Goal: Check status: Check status

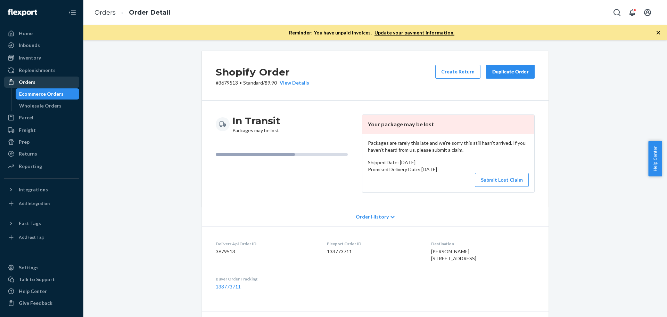
click at [28, 82] on div "Orders" at bounding box center [27, 82] width 17 height 7
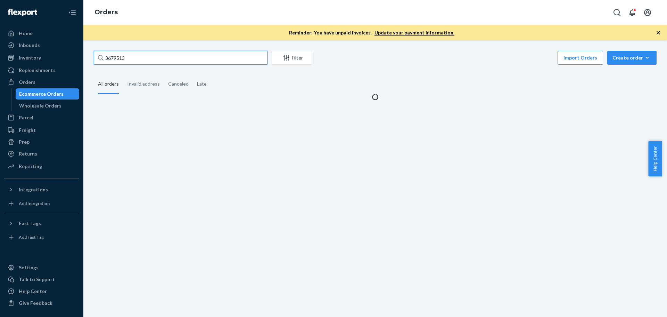
click at [113, 61] on input "3679513" at bounding box center [181, 58] width 174 height 14
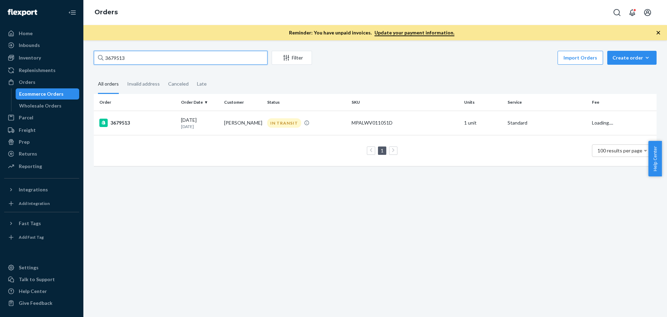
click at [113, 61] on input "3679513" at bounding box center [181, 58] width 174 height 14
paste input "112-6062915-302262"
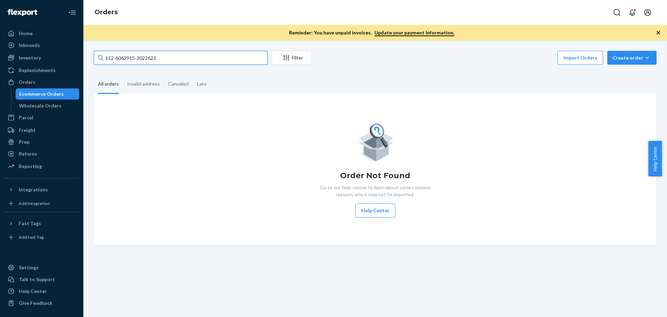
click at [131, 58] on input "112-6062915-3022623" at bounding box center [181, 58] width 174 height 14
paste input "3-3587511-6576207"
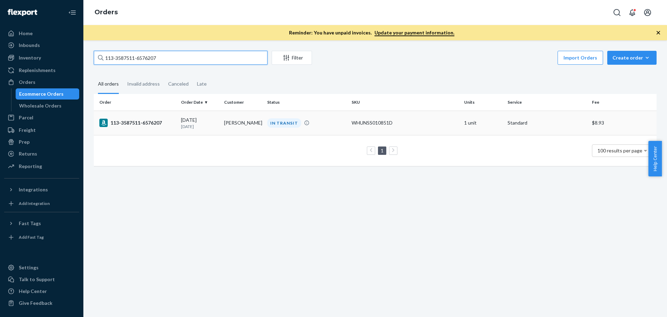
type input "113-3587511-6576207"
click at [151, 124] on div "113-3587511-6576207" at bounding box center [137, 123] width 76 height 8
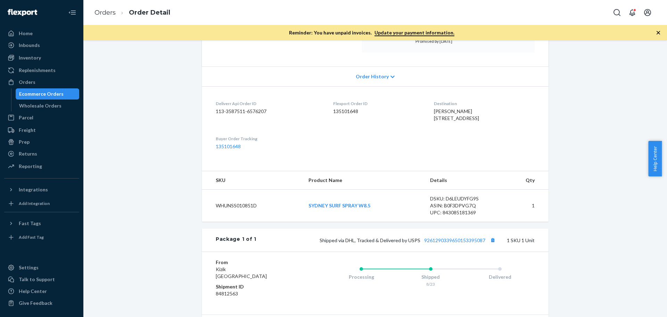
scroll to position [174, 0]
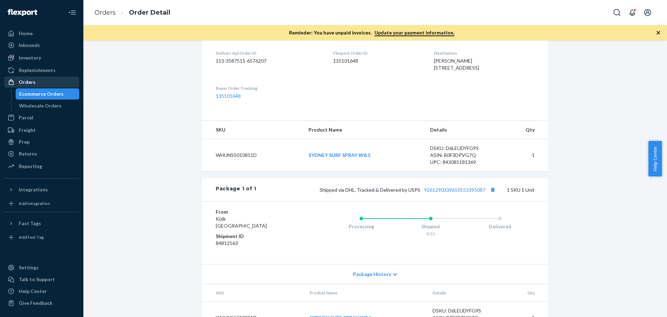
click at [27, 83] on div "Orders" at bounding box center [27, 82] width 17 height 7
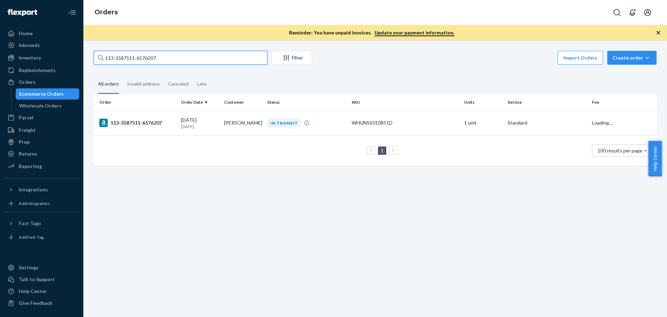
click at [128, 59] on input "113-3587511-6576207" at bounding box center [181, 58] width 174 height 14
paste input "4-0549533-2682611"
type input "114-0549533-2682611"
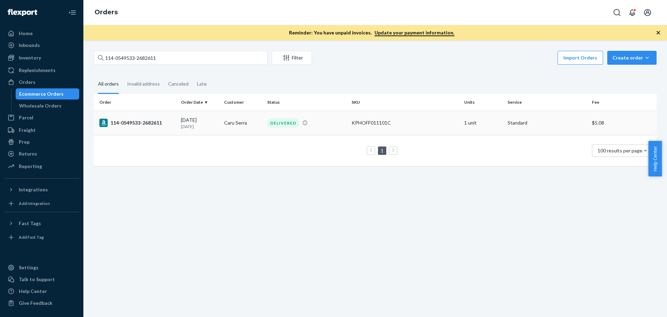
click at [128, 124] on div "114-0549533-2682611" at bounding box center [137, 123] width 76 height 8
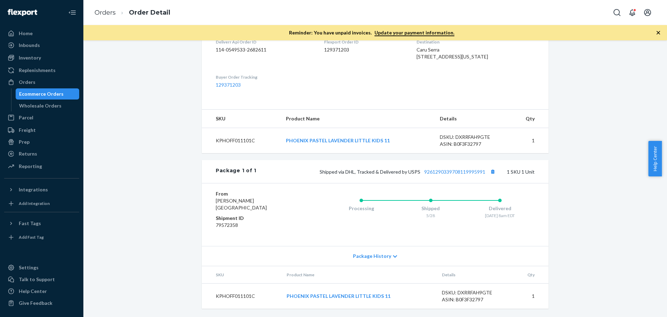
scroll to position [199, 0]
click at [342, 140] on link "PHOENIX PASTEL LAVENDER LITTLE KIDS 11" at bounding box center [338, 140] width 104 height 6
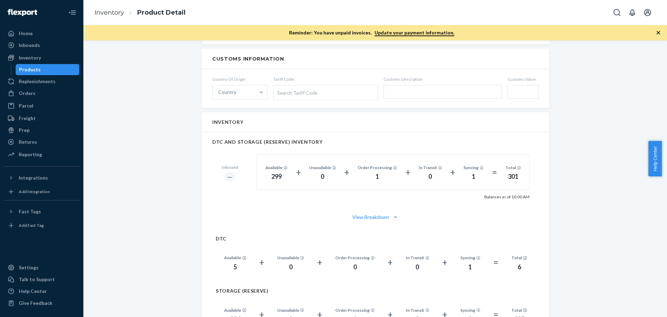
scroll to position [556, 0]
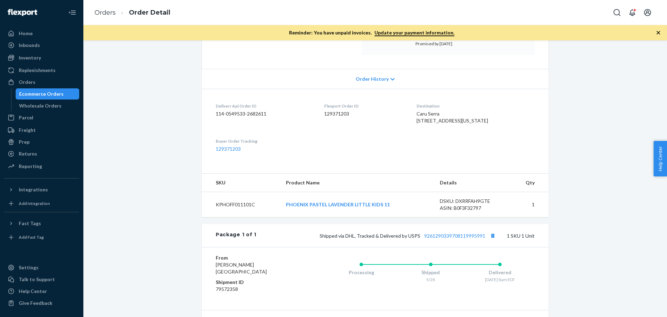
scroll to position [139, 0]
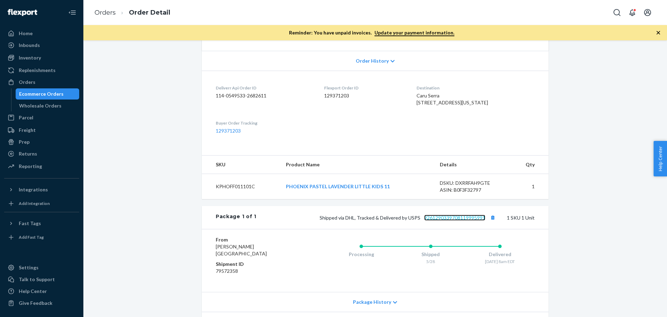
click at [448, 220] on link "9261290339708119995991" at bounding box center [454, 217] width 61 height 6
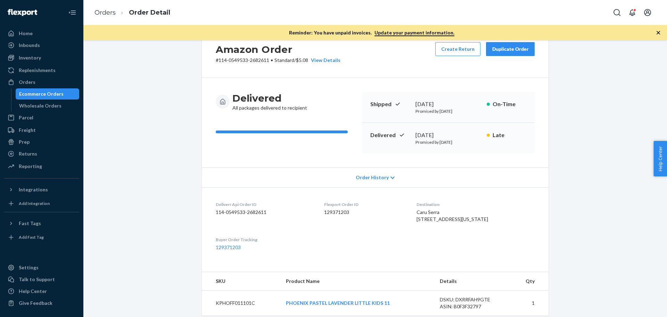
scroll to position [0, 0]
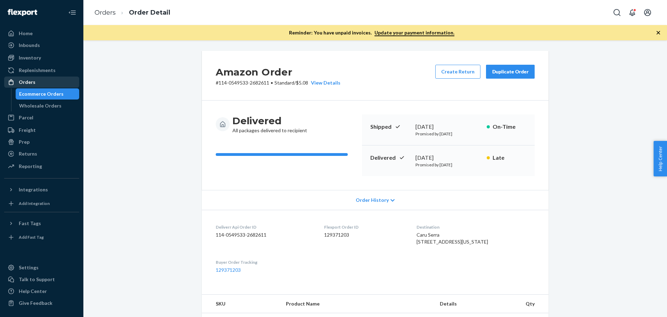
click at [31, 80] on div "Orders" at bounding box center [27, 82] width 17 height 7
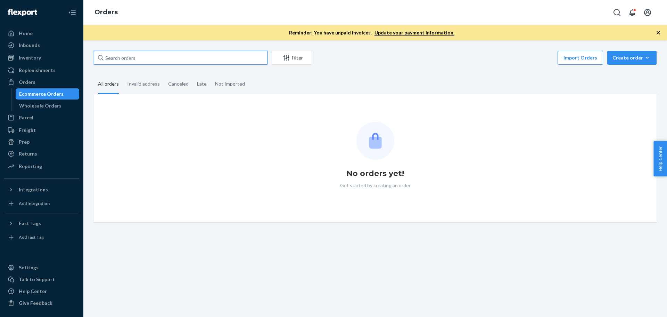
click at [161, 59] on input "text" at bounding box center [181, 58] width 174 height 14
paste input "114-0549533-2682611"
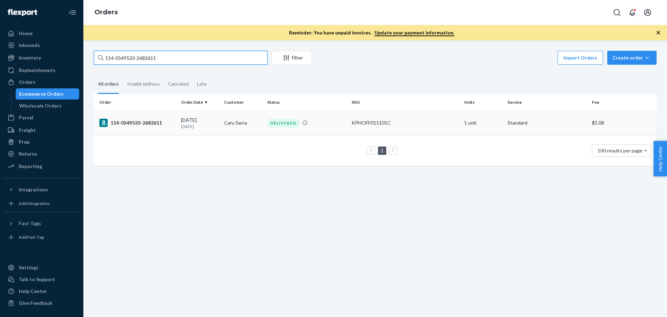
type input "114-0549533-2682611"
click at [146, 122] on div "114-0549533-2682611" at bounding box center [137, 123] width 76 height 8
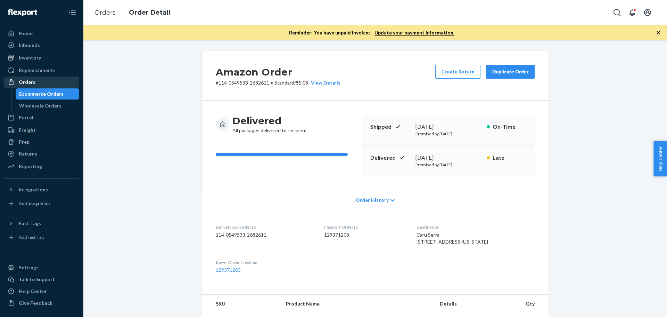
click at [39, 84] on div "Orders" at bounding box center [42, 82] width 74 height 10
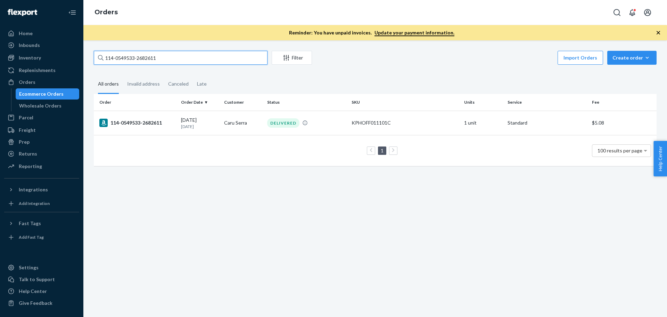
drag, startPoint x: 182, startPoint y: 60, endPoint x: 103, endPoint y: 60, distance: 79.6
click at [103, 60] on div "114-0549533-2682611" at bounding box center [181, 58] width 174 height 14
paste input "5618126-3250632"
type input "114-5618126-3250632"
click at [144, 122] on div "114-5618126-3250632" at bounding box center [137, 123] width 76 height 8
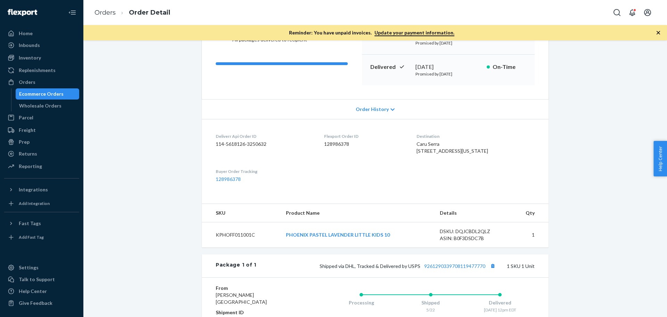
scroll to position [104, 0]
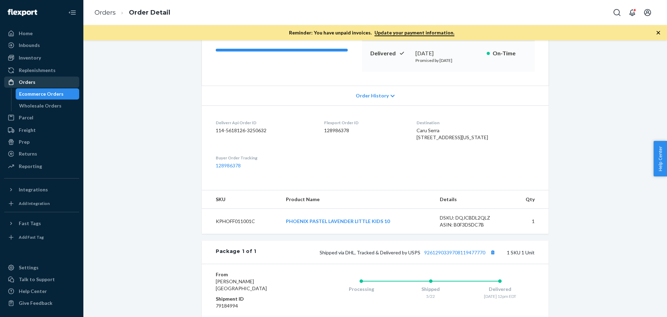
drag, startPoint x: 22, startPoint y: 85, endPoint x: 63, endPoint y: 82, distance: 41.5
click at [22, 85] on div "Orders" at bounding box center [42, 82] width 74 height 10
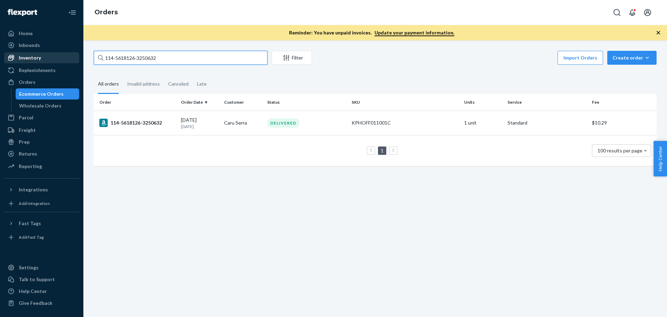
drag, startPoint x: 176, startPoint y: 56, endPoint x: 67, endPoint y: 58, distance: 109.2
click at [67, 58] on div "Home Inbounds Shipping Plans Problems Inventory Products Replenishments Orders …" at bounding box center [333, 158] width 667 height 317
paste input "0549533-2682611"
drag, startPoint x: 165, startPoint y: 57, endPoint x: 89, endPoint y: 49, distance: 76.9
click at [89, 49] on div "114-0549533-2682611 Filter Import Orders Create order Ecommerce order Removal o…" at bounding box center [375, 178] width 584 height 276
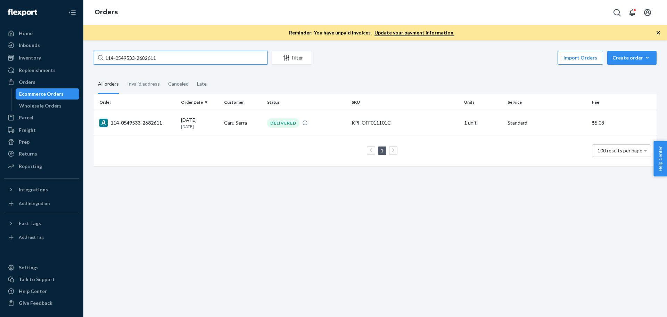
paste input "3-0929841-8037869"
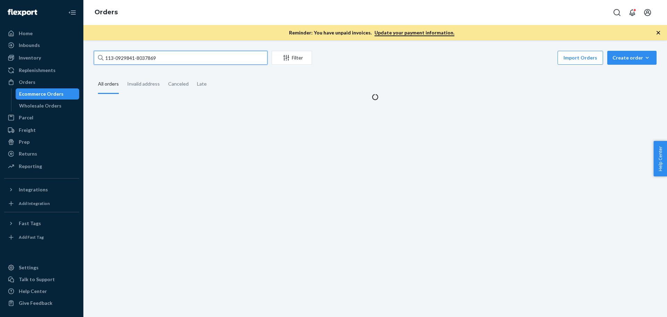
type input "113-0929841-8037869"
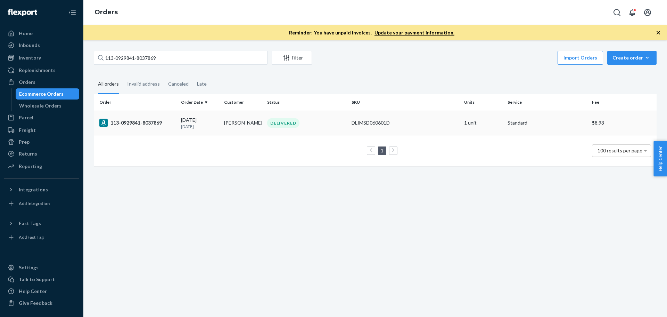
click at [147, 127] on td "113-0929841-8037869" at bounding box center [136, 123] width 84 height 24
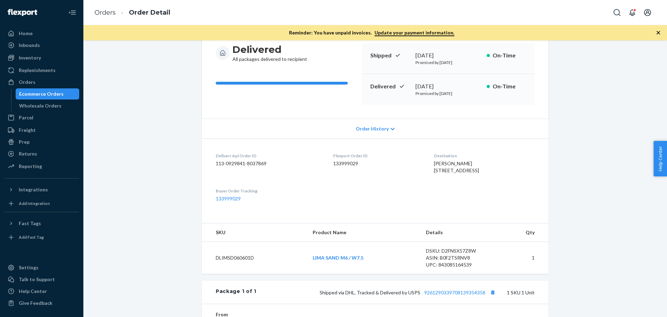
scroll to position [139, 0]
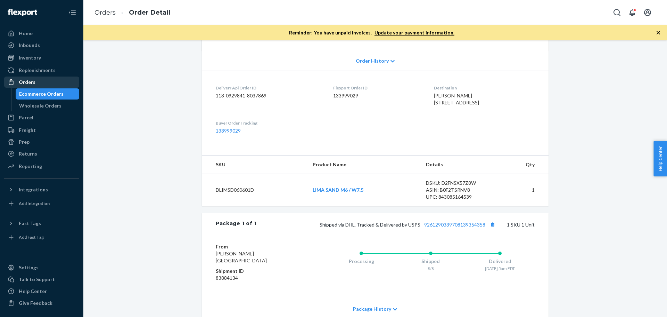
click at [36, 79] on div "Orders" at bounding box center [42, 82] width 74 height 10
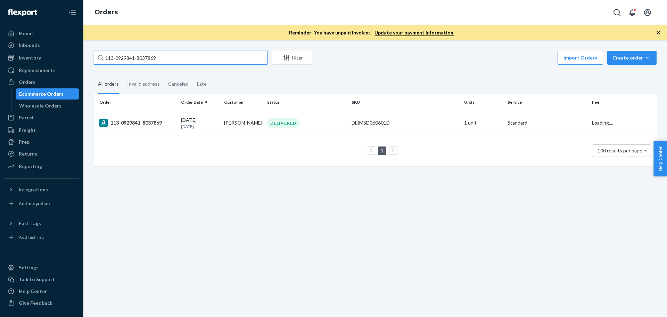
click at [121, 58] on input "113-0929841-8037869" at bounding box center [181, 58] width 174 height 14
click at [117, 60] on input "113-0929841-8037869" at bounding box center [181, 58] width 174 height 14
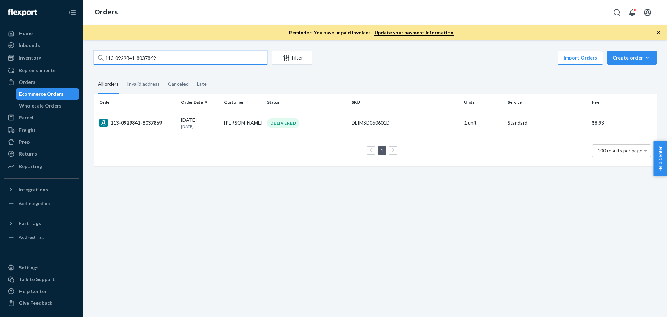
click at [117, 60] on input "113-0929841-8037869" at bounding box center [181, 58] width 174 height 14
paste input "369108"
type input "3691089"
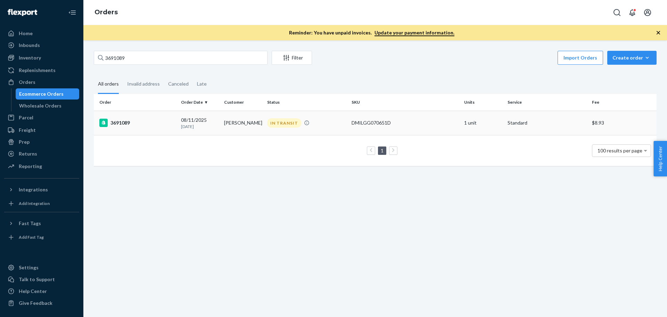
click at [124, 122] on div "3691089" at bounding box center [137, 123] width 76 height 8
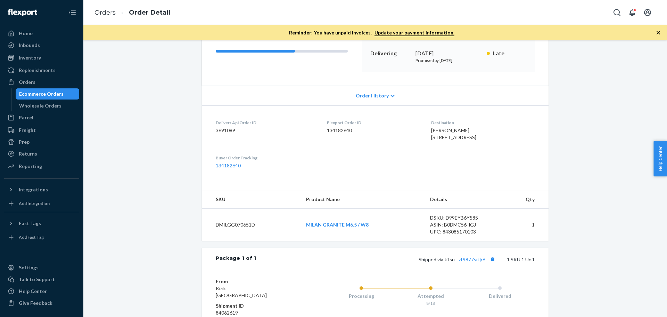
scroll to position [174, 0]
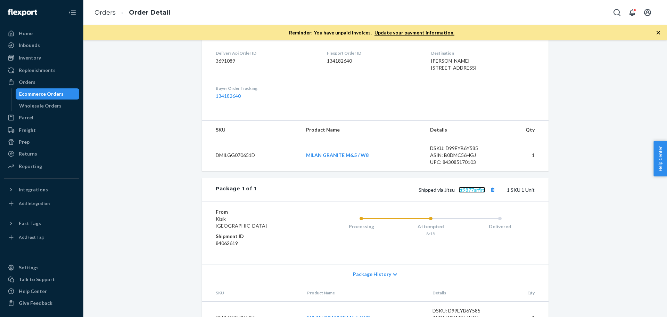
click at [462, 193] on link "zt9877srfjr6" at bounding box center [472, 190] width 27 height 6
click at [44, 80] on div "Orders" at bounding box center [42, 82] width 74 height 10
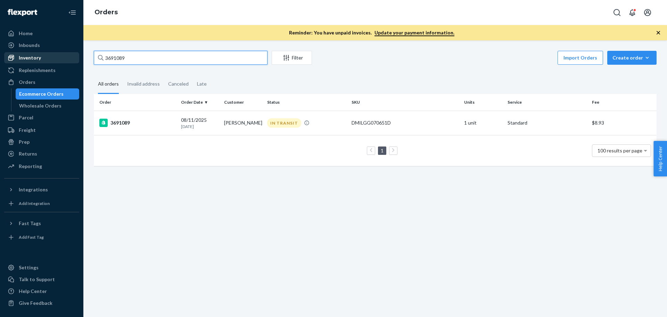
drag, startPoint x: 142, startPoint y: 56, endPoint x: 34, endPoint y: 60, distance: 107.8
click at [24, 72] on div "Home Inbounds Shipping Plans Problems Inventory Products Replenishments Orders …" at bounding box center [333, 158] width 667 height 317
type input "3710574"
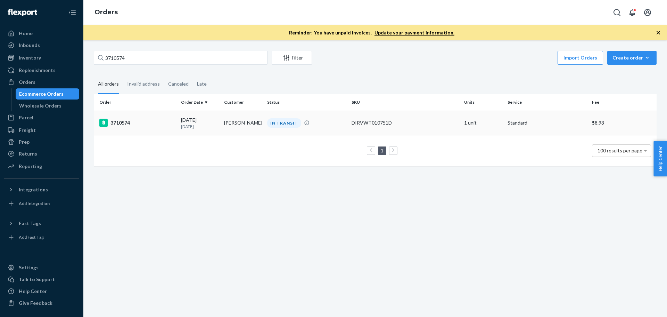
click at [125, 125] on div "3710574" at bounding box center [137, 123] width 76 height 8
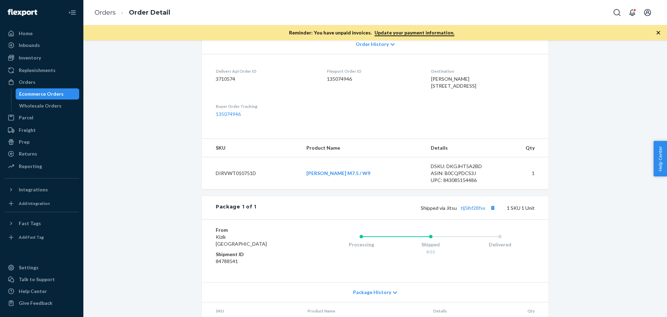
scroll to position [174, 0]
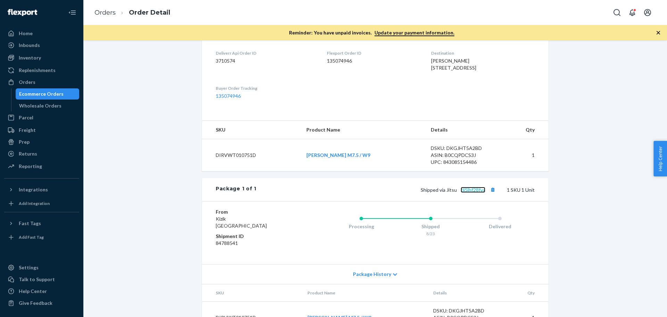
click at [465, 193] on link "tlj5lhf28fvx" at bounding box center [473, 190] width 25 height 6
click at [30, 82] on div "Orders" at bounding box center [27, 82] width 17 height 7
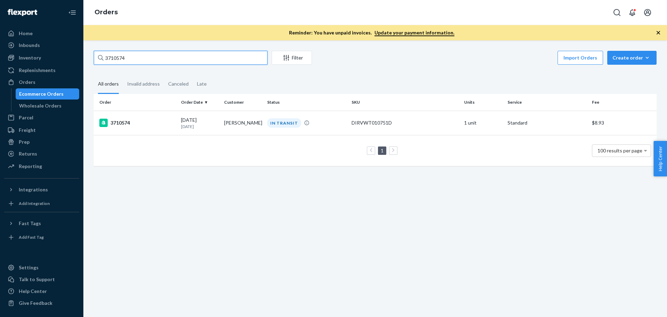
drag, startPoint x: 138, startPoint y: 60, endPoint x: 146, endPoint y: 67, distance: 11.1
click at [79, 60] on div "Home Inbounds Shipping Plans Problems Inventory Products Replenishments Orders …" at bounding box center [333, 158] width 667 height 317
paste input "5"
type input "3710575"
click at [122, 121] on div "3710575" at bounding box center [137, 123] width 76 height 8
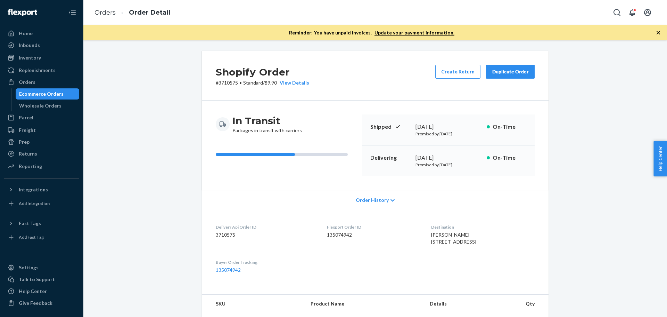
scroll to position [139, 0]
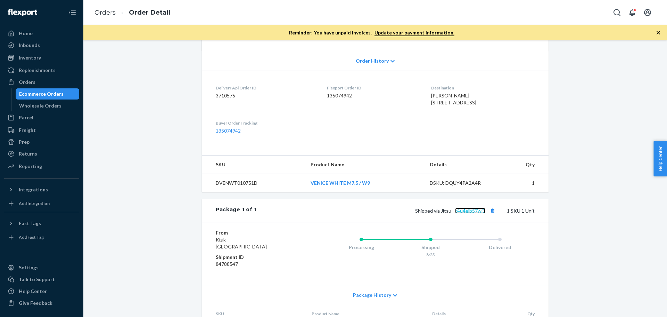
click at [460, 213] on link "t4u4elb57wj3" at bounding box center [470, 210] width 30 height 6
click at [39, 82] on div "Orders" at bounding box center [42, 82] width 74 height 10
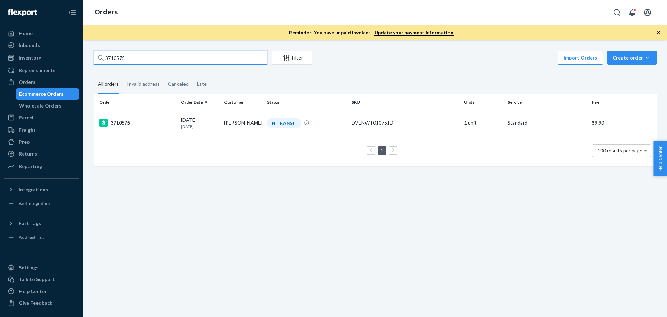
click at [124, 60] on input "3710575" at bounding box center [181, 58] width 174 height 14
paste input "699040"
type input "3699040"
click at [118, 122] on div "3699040" at bounding box center [137, 123] width 76 height 8
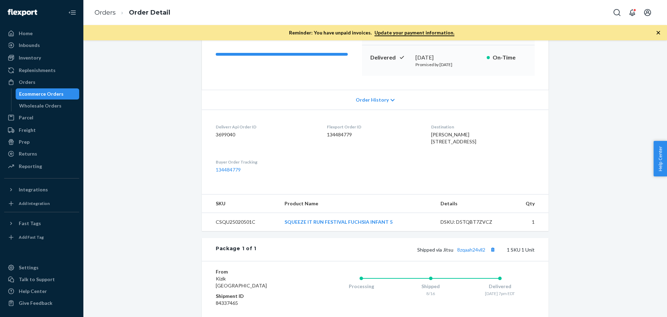
scroll to position [104, 0]
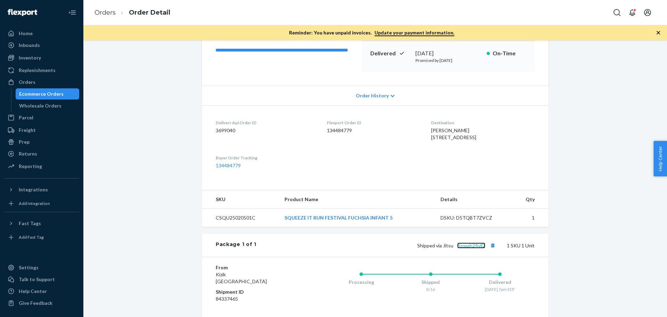
click at [468, 248] on link "8zqaah24vll2" at bounding box center [471, 245] width 28 height 6
click at [49, 82] on div "Orders" at bounding box center [42, 82] width 74 height 10
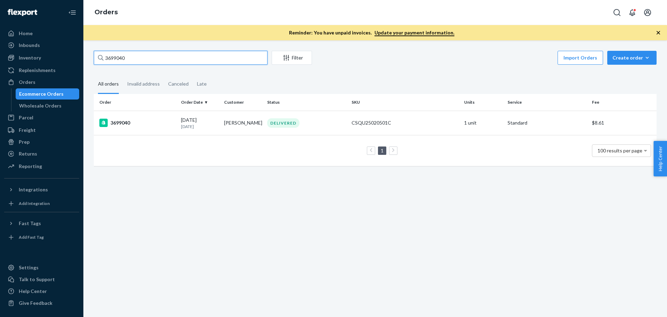
drag, startPoint x: 154, startPoint y: 58, endPoint x: 101, endPoint y: 59, distance: 52.5
click at [101, 58] on div "3699040" at bounding box center [181, 58] width 174 height 14
paste input "710581"
type input "3710581"
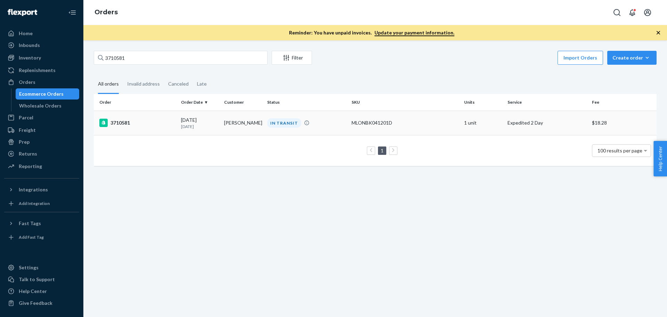
click at [120, 122] on div "3710581" at bounding box center [137, 123] width 76 height 8
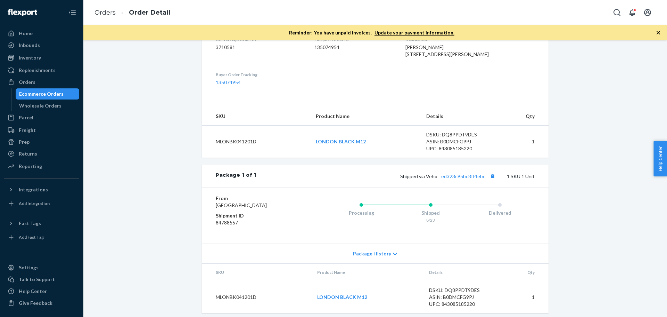
scroll to position [209, 0]
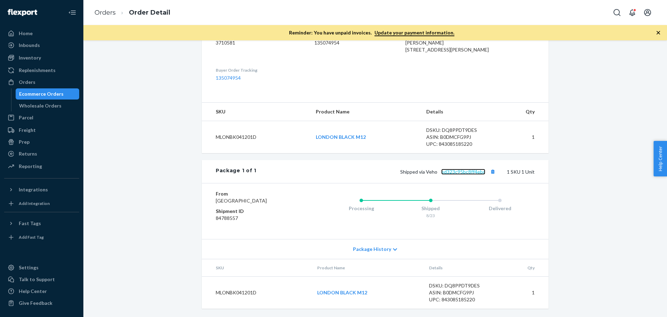
click at [450, 170] on link "ed323c95bc8ff4ebc" at bounding box center [463, 172] width 44 height 6
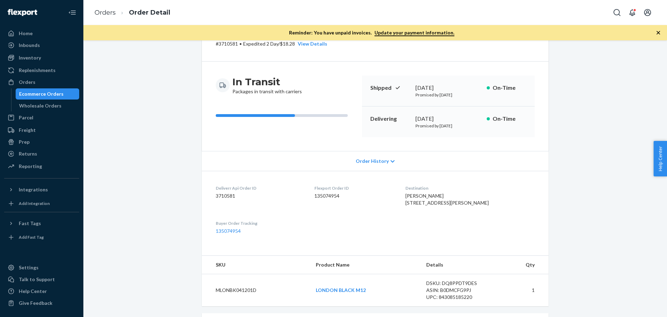
scroll to position [4, 0]
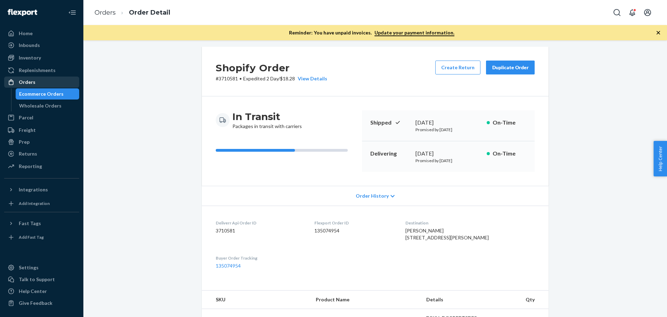
click at [43, 81] on div "Orders" at bounding box center [42, 82] width 74 height 10
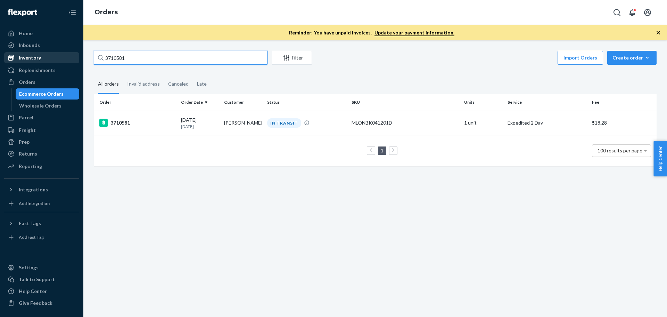
drag, startPoint x: 127, startPoint y: 60, endPoint x: 79, endPoint y: 59, distance: 47.6
click at [79, 59] on div "Home Inbounds Shipping Plans Problems Inventory Products Replenishments Orders …" at bounding box center [333, 158] width 667 height 317
type input "3710119"
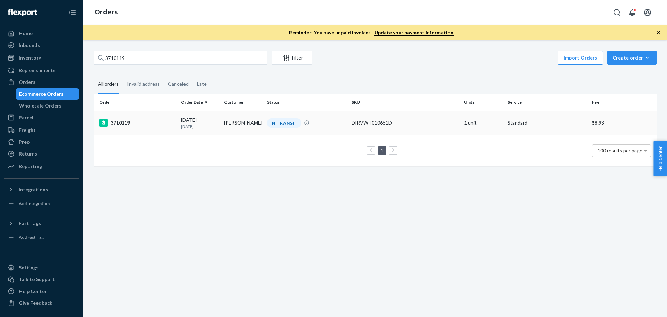
click at [123, 121] on div "3710119" at bounding box center [137, 123] width 76 height 8
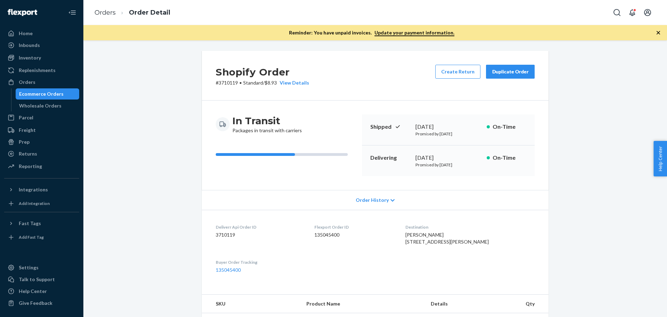
scroll to position [209, 0]
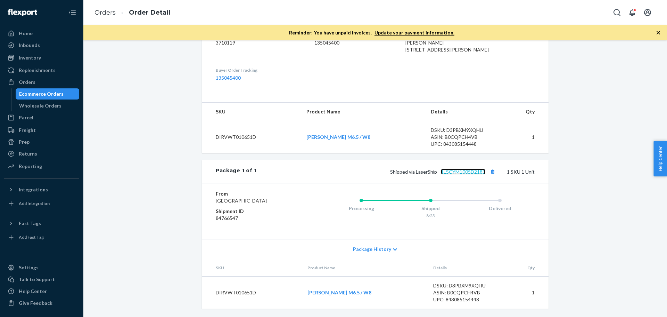
click at [461, 170] on link "1LSCYM1005D2181" at bounding box center [463, 172] width 44 height 6
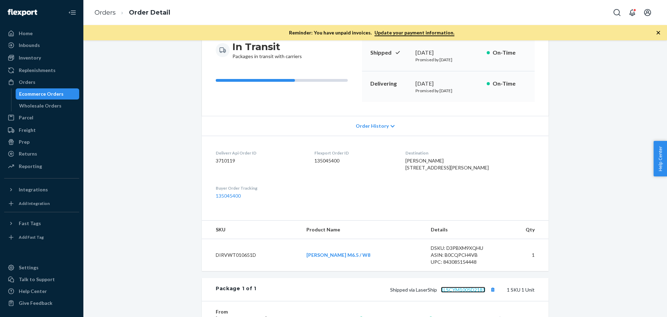
scroll to position [35, 0]
